Goal: Check status: Check status

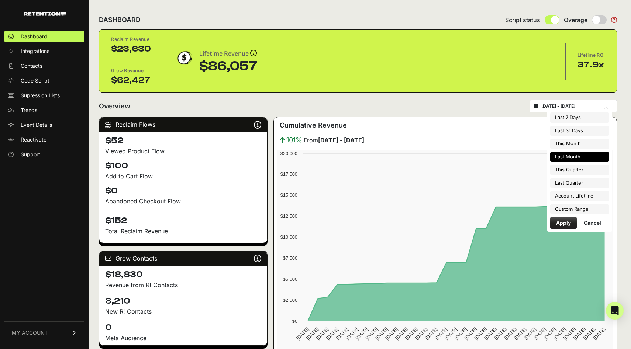
click at [555, 107] on input "[DATE] - [DATE]" at bounding box center [576, 106] width 71 height 6
type input "[DATE]"
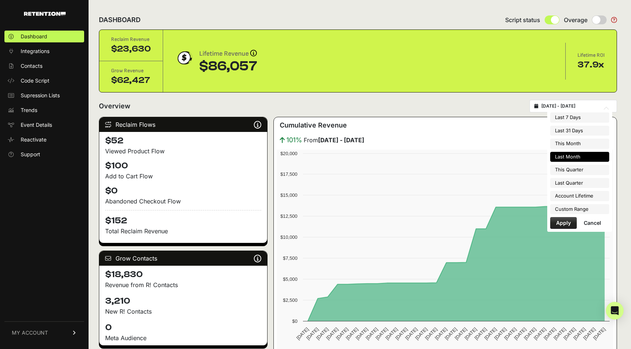
type input "[DATE]"
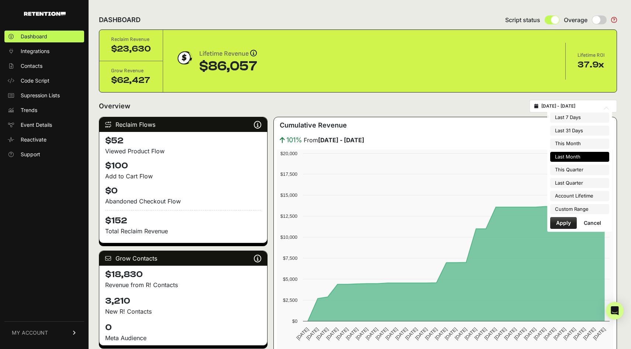
type input "[DATE]"
click at [564, 208] on li "Custom Range" at bounding box center [579, 209] width 59 height 10
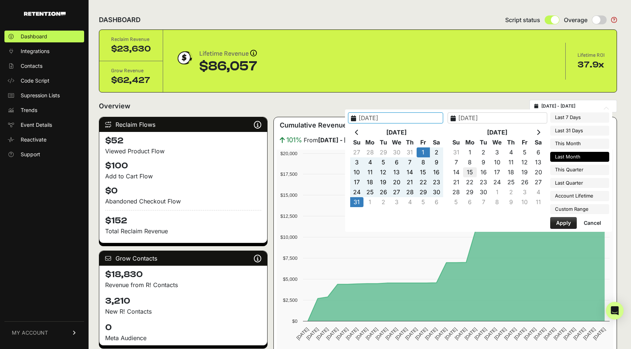
type input "[DATE]"
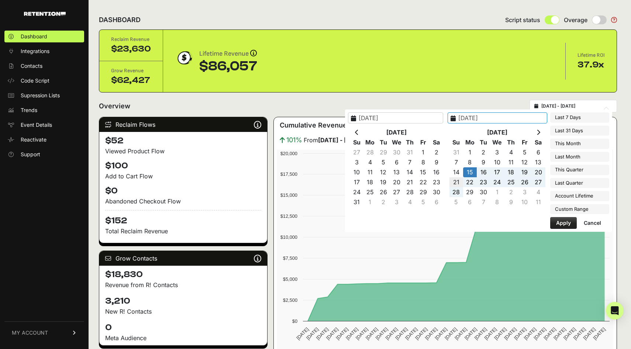
type input "[DATE]"
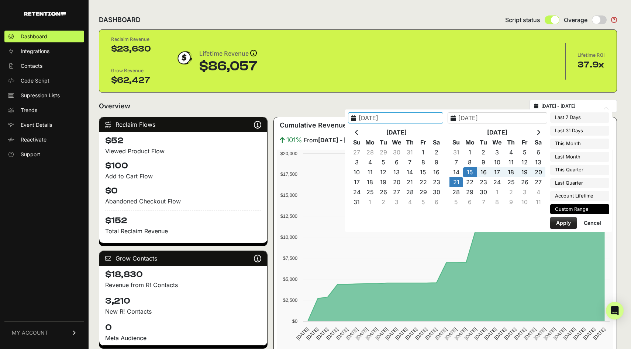
type input "[DATE]"
click at [566, 224] on button "Apply" at bounding box center [563, 223] width 27 height 12
type input "[DATE] - [DATE]"
